Goal: Transaction & Acquisition: Purchase product/service

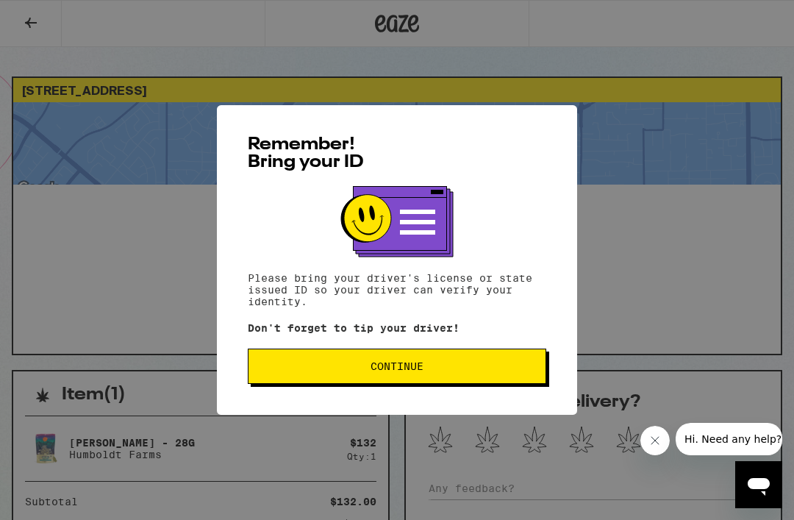
click at [492, 367] on span "Continue" at bounding box center [397, 366] width 274 height 10
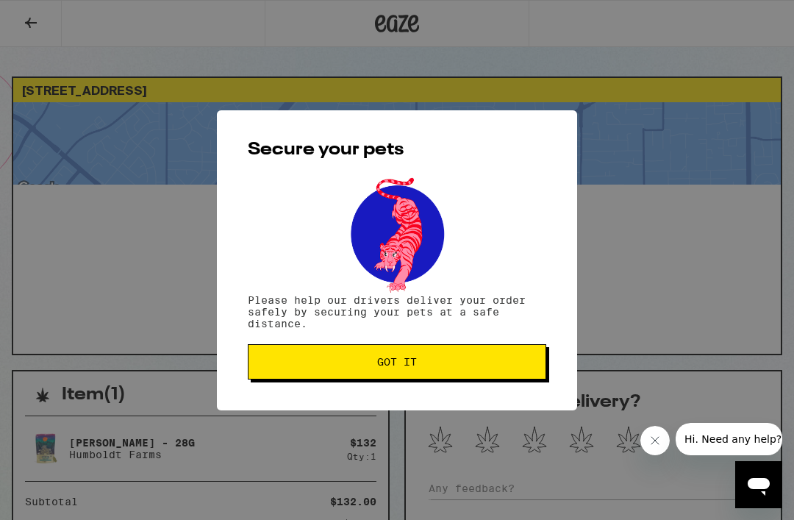
click at [513, 367] on span "Got it" at bounding box center [397, 362] width 274 height 10
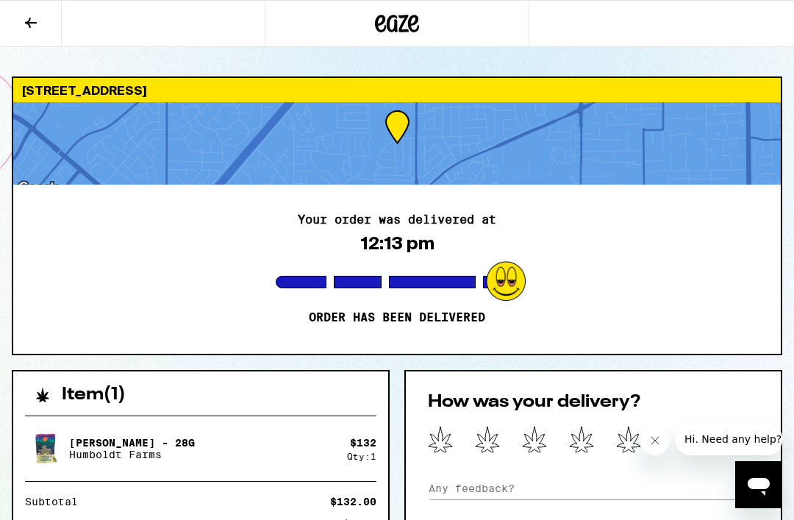
click at [40, 17] on button at bounding box center [31, 24] width 62 height 46
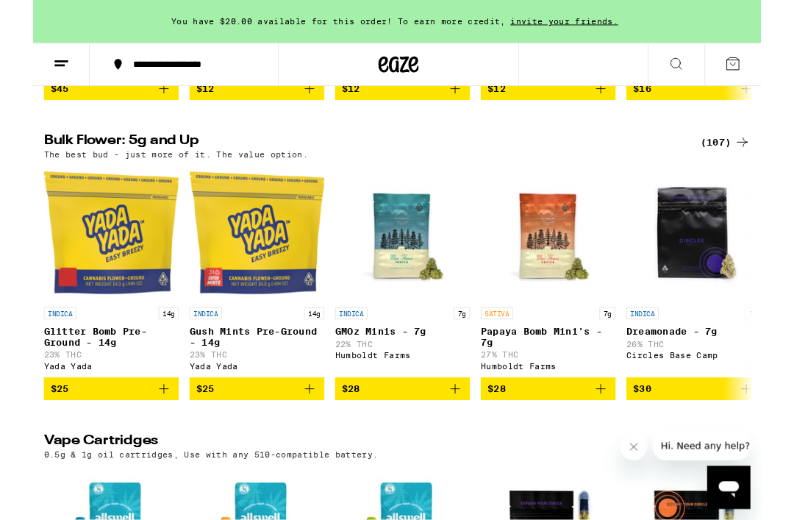
scroll to position [1462, 0]
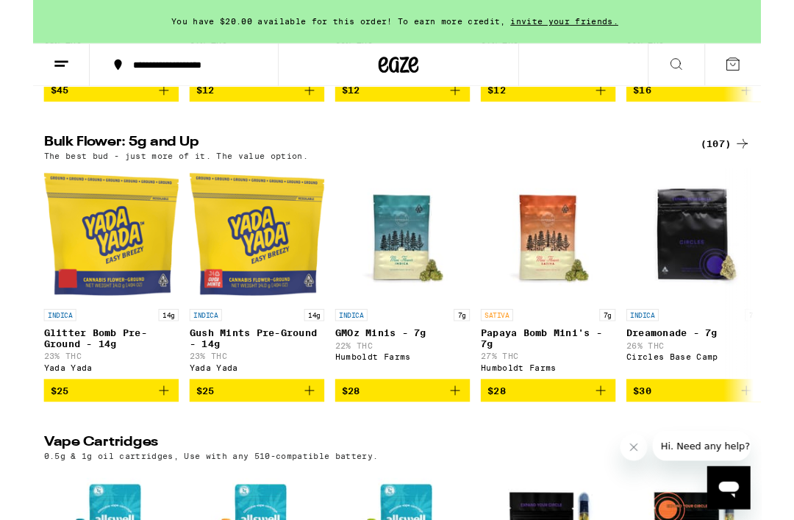
click at [754, 165] on div "(107)" at bounding box center [755, 157] width 54 height 18
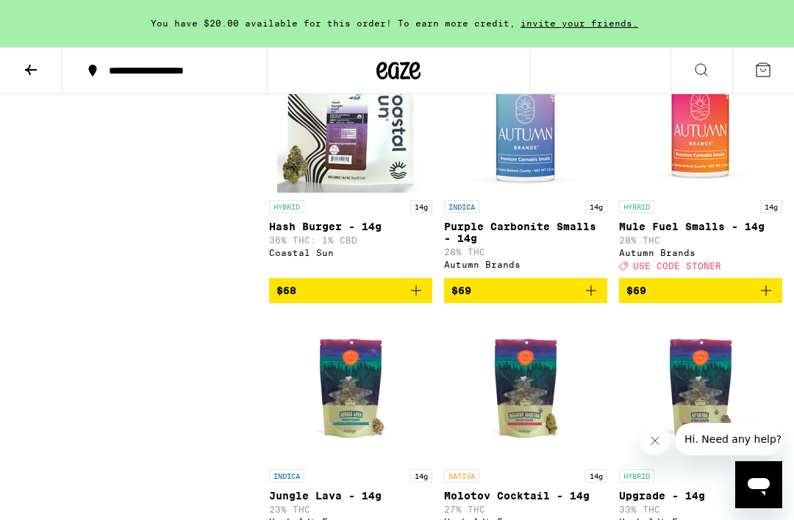
scroll to position [5804, 0]
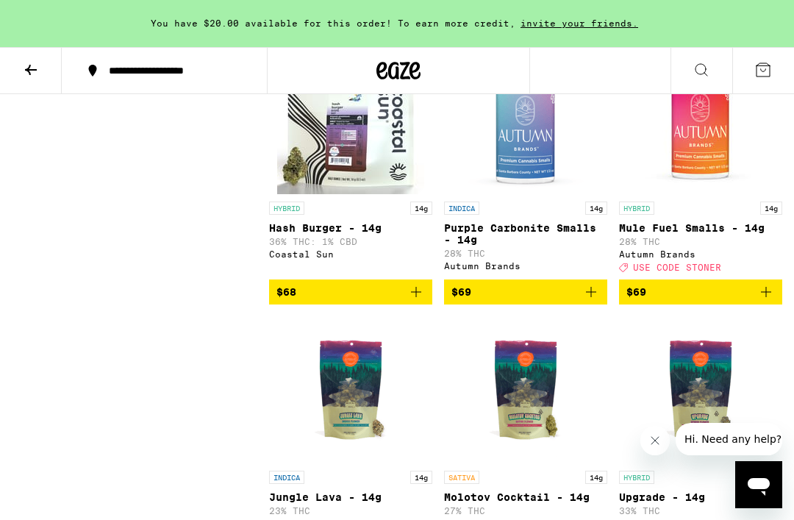
click at [405, 301] on span "$68" at bounding box center [351, 292] width 149 height 18
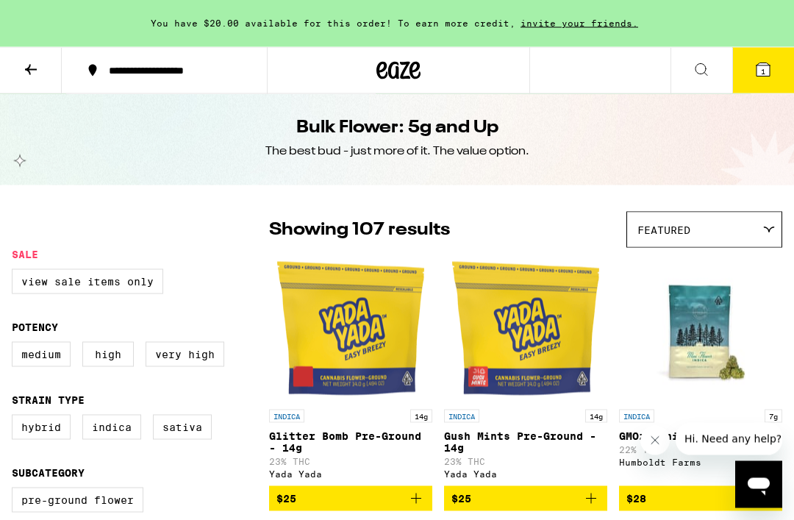
scroll to position [0, 0]
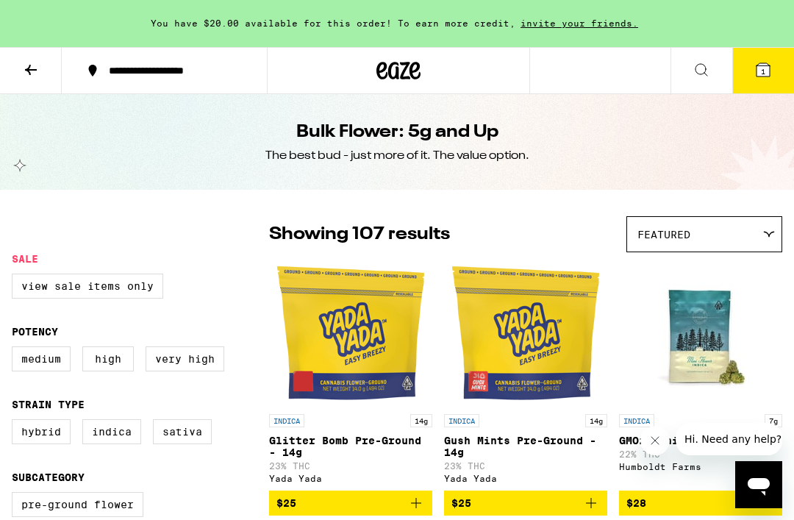
click at [764, 74] on span "1" at bounding box center [763, 71] width 4 height 9
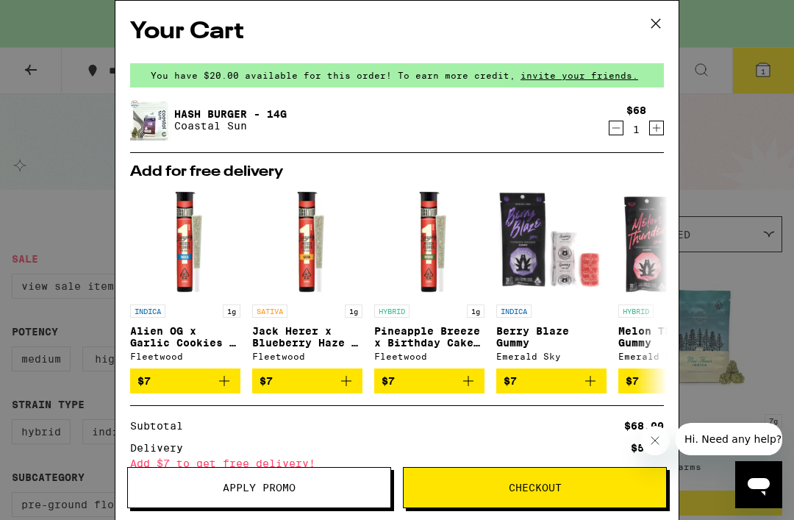
click at [658, 132] on icon "Increment" at bounding box center [656, 128] width 13 height 18
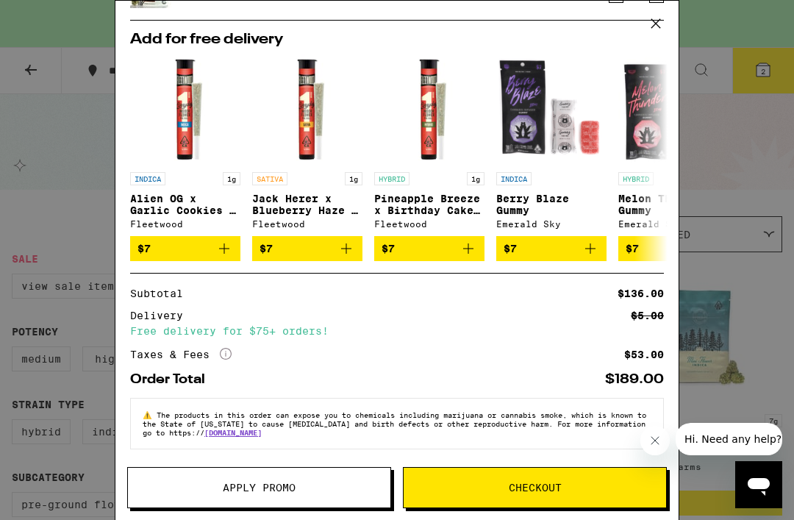
scroll to position [148, 0]
click at [535, 489] on span "Checkout" at bounding box center [535, 487] width 53 height 10
